Goal: Task Accomplishment & Management: Manage account settings

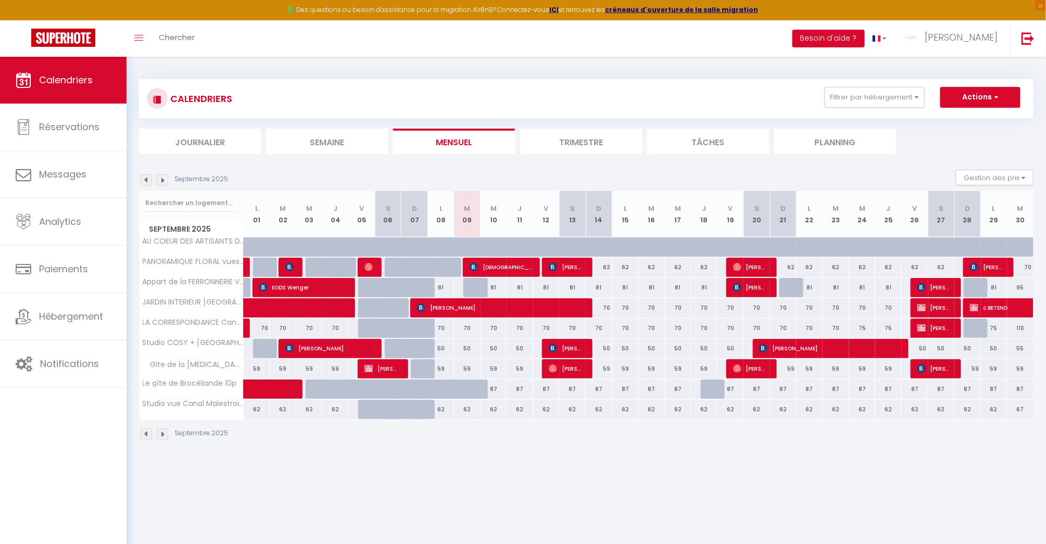
scroll to position [56, 0]
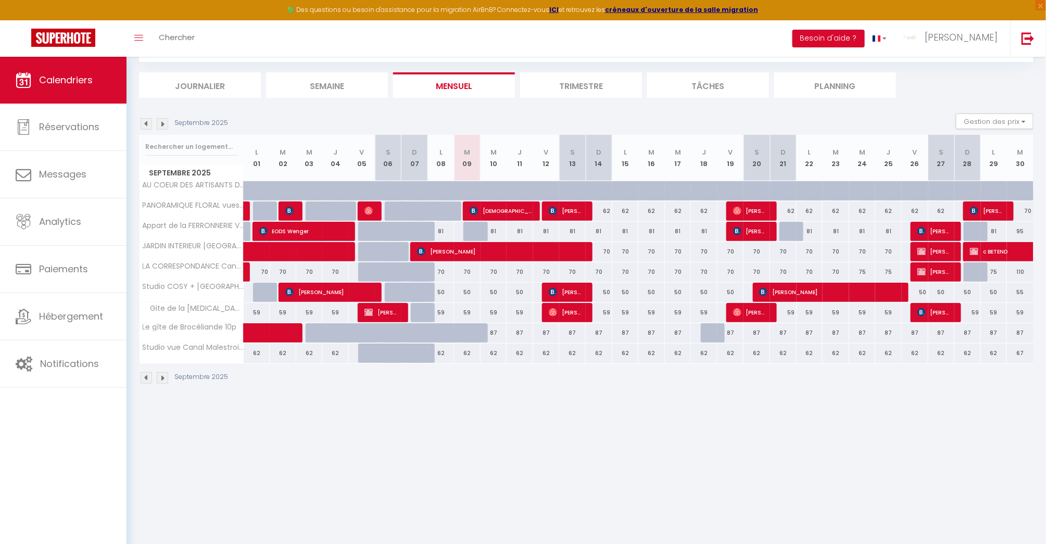
click at [494, 331] on div "87" at bounding box center [494, 332] width 27 height 19
type input "87"
type input "Mer 10 Septembre 2025"
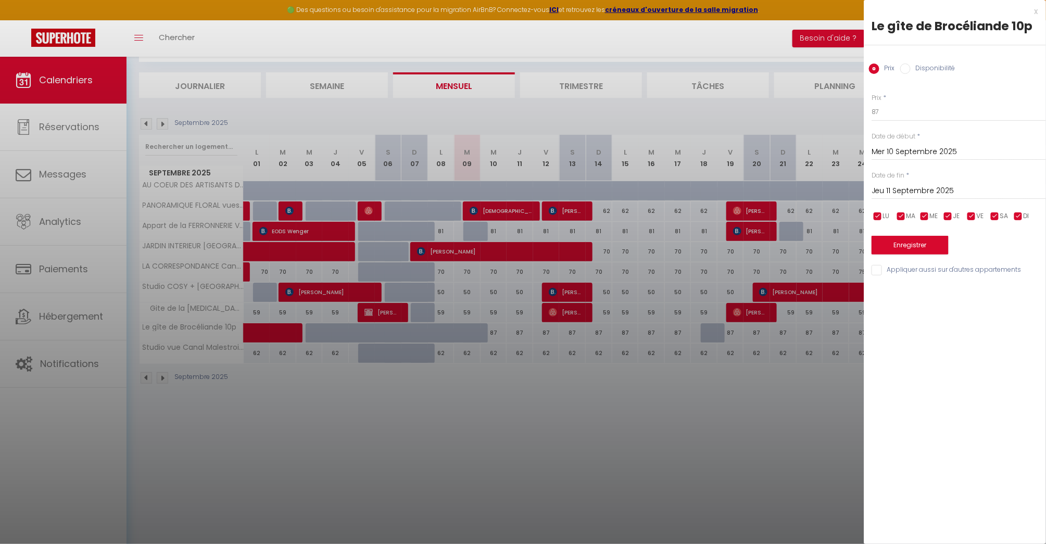
click at [964, 200] on div "Prix * 87 Statut * Disponible Indisponible Date de début * [DATE] < [DATE] > Di…" at bounding box center [955, 178] width 182 height 197
click at [969, 189] on input "Jeu 11 Septembre 2025" at bounding box center [959, 191] width 174 height 14
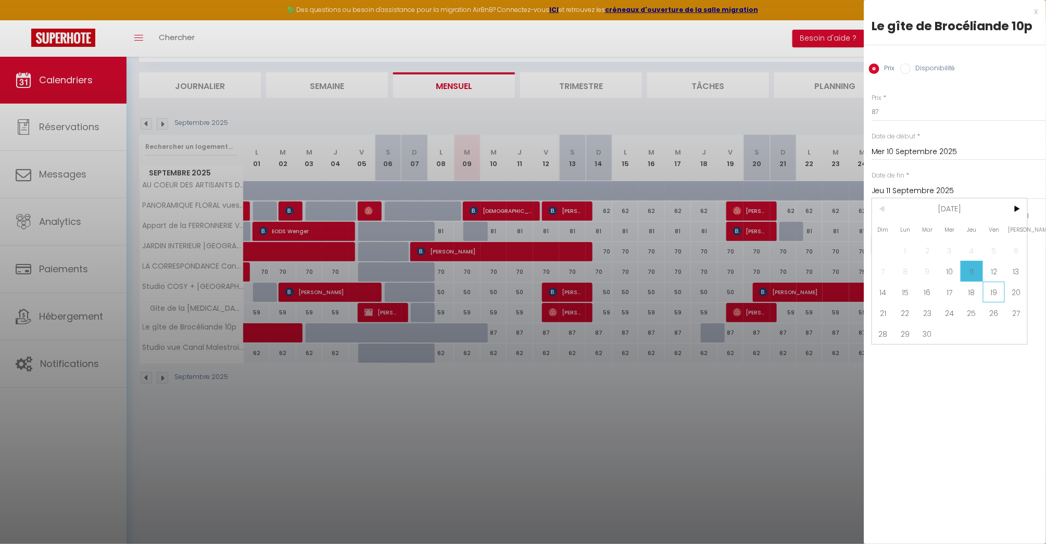
click at [993, 291] on span "19" at bounding box center [994, 292] width 22 height 21
type input "Ven 19 Septembre 2025"
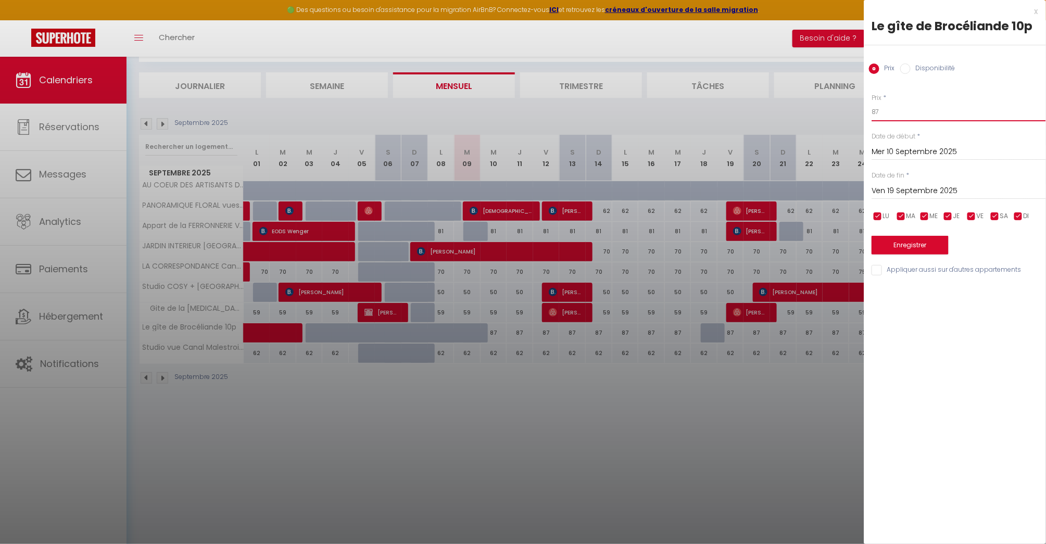
click at [900, 106] on input "87" at bounding box center [959, 112] width 174 height 19
type input "85"
click at [923, 248] on button "Enregistrer" at bounding box center [910, 245] width 77 height 19
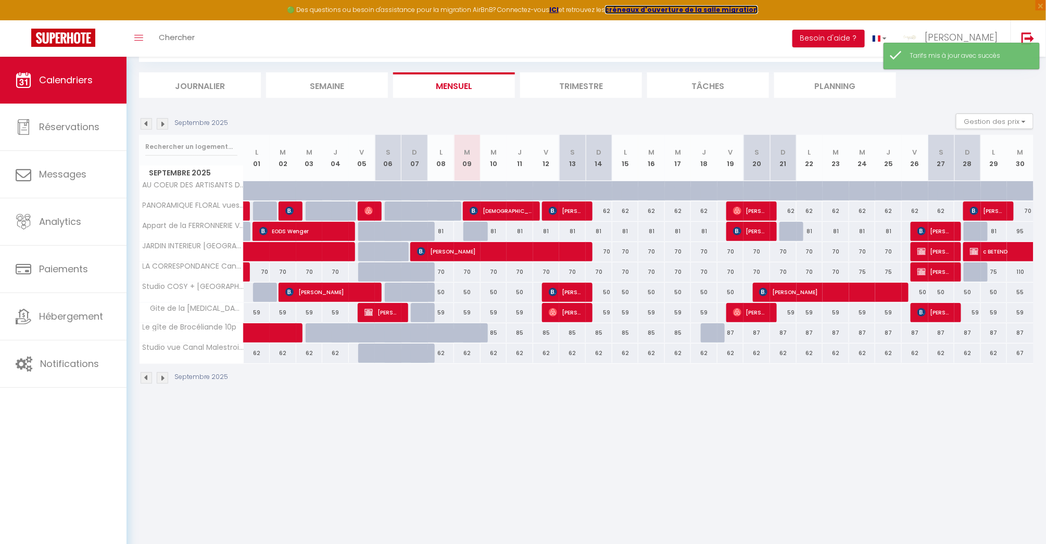
click at [686, 8] on strong "créneaux d'ouverture de la salle migration" at bounding box center [681, 9] width 153 height 9
